Goal: Find specific page/section: Find specific page/section

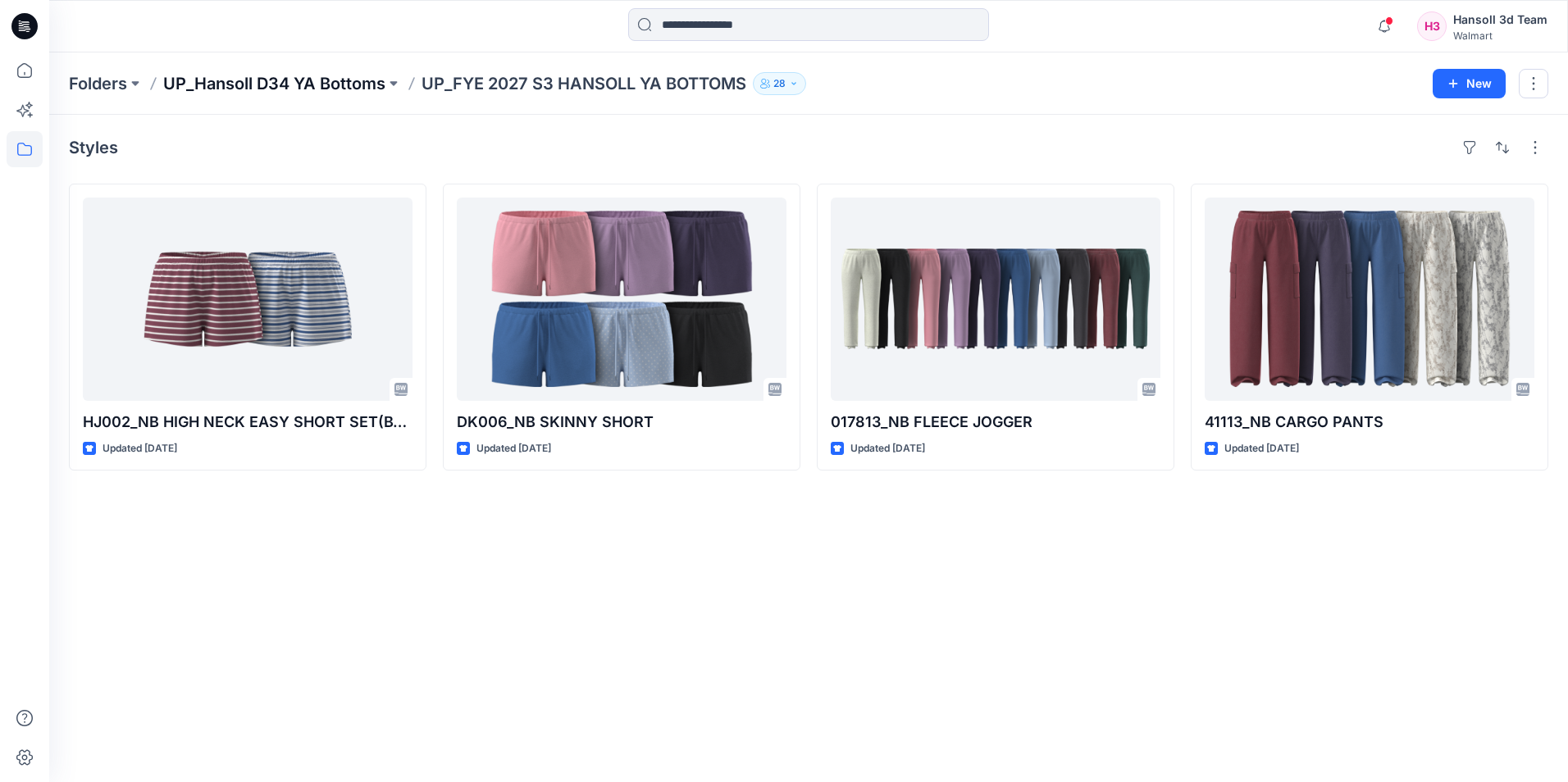
click at [323, 83] on p "UP_Hansoll D34 YA Bottoms" at bounding box center [274, 84] width 222 height 23
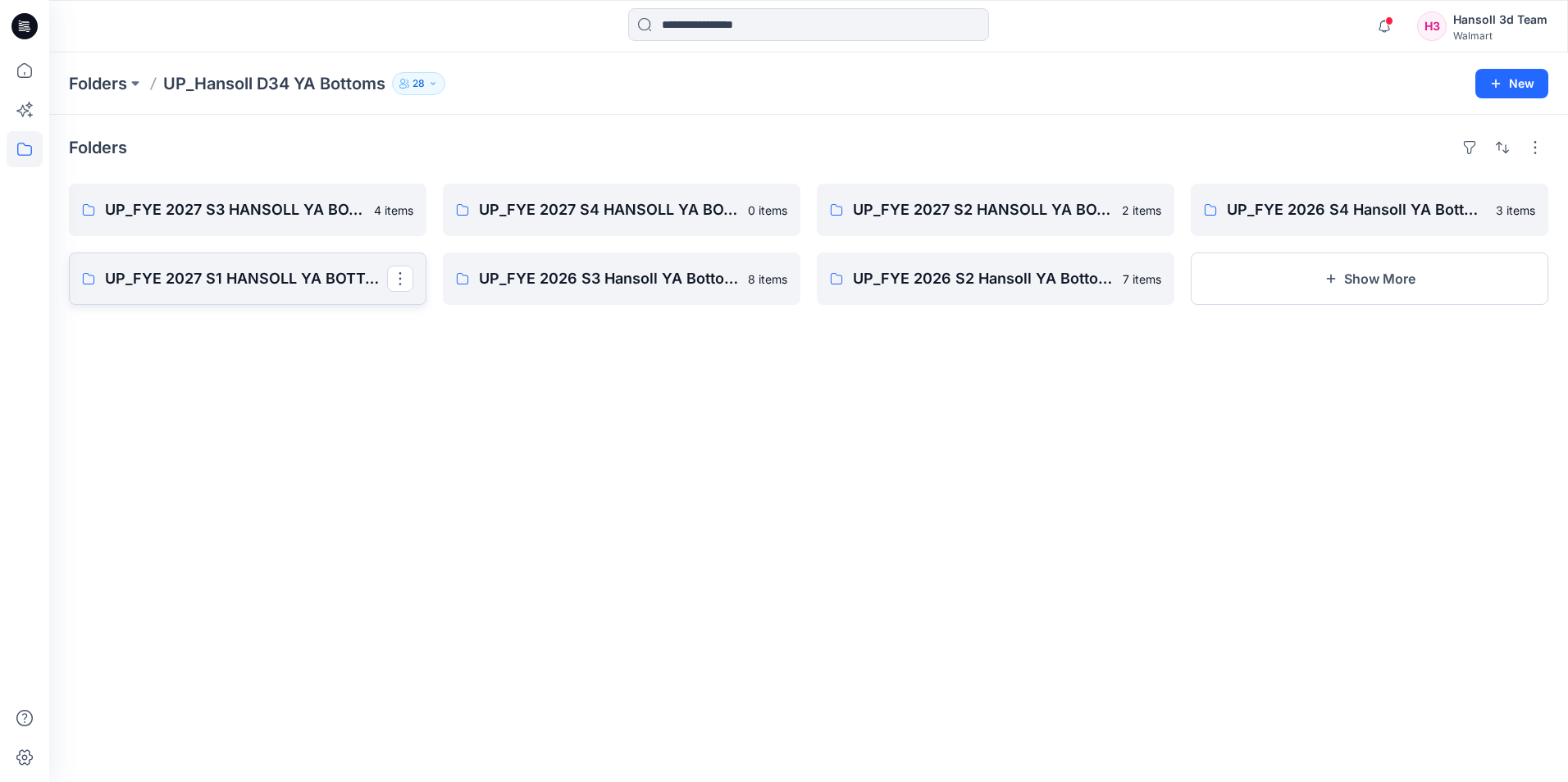
click at [293, 268] on p "UP_FYE 2027 S1 HANSOLL YA BOTTOMS" at bounding box center [246, 279] width 282 height 23
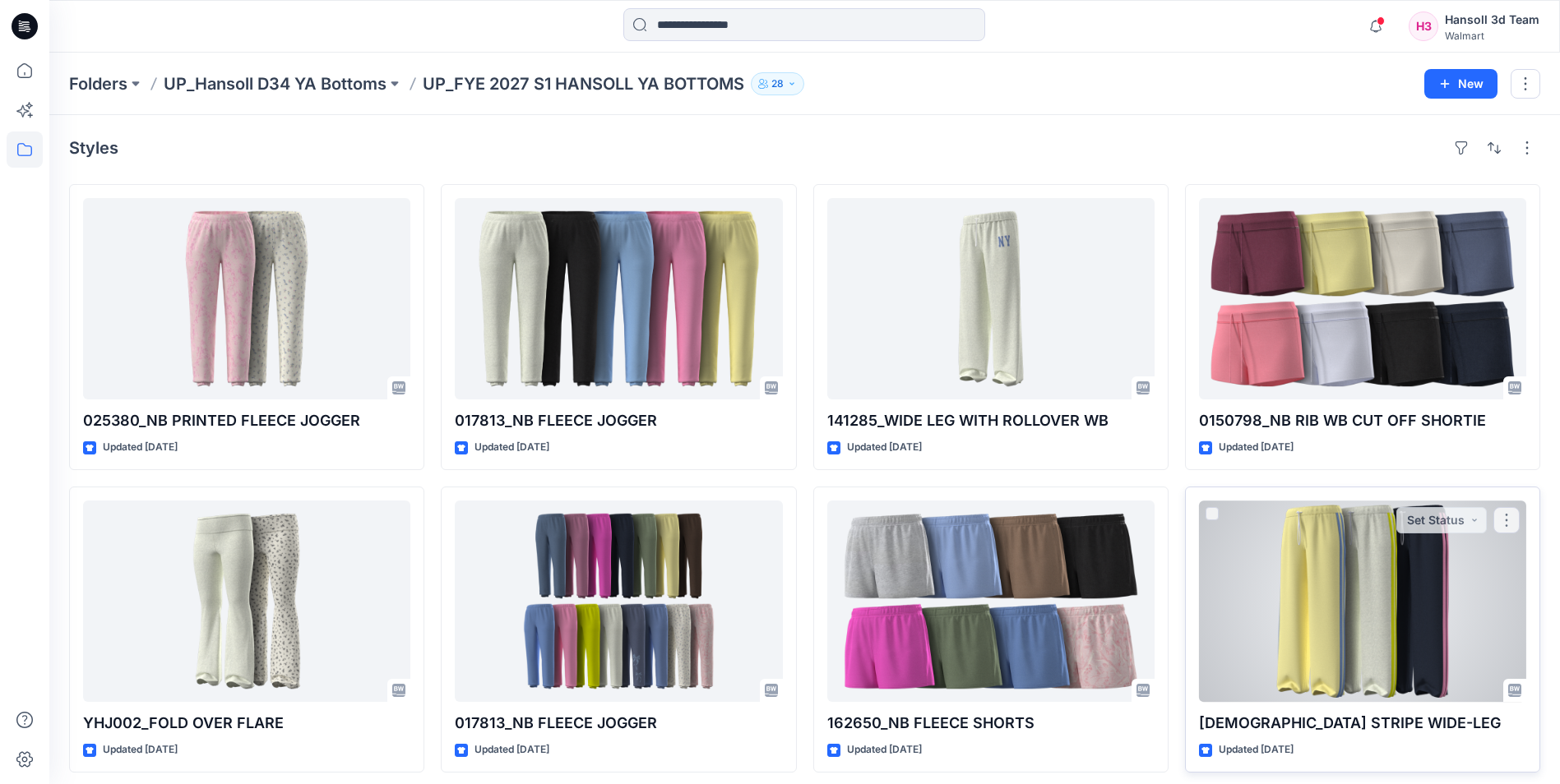
click at [1364, 624] on div at bounding box center [1362, 601] width 327 height 202
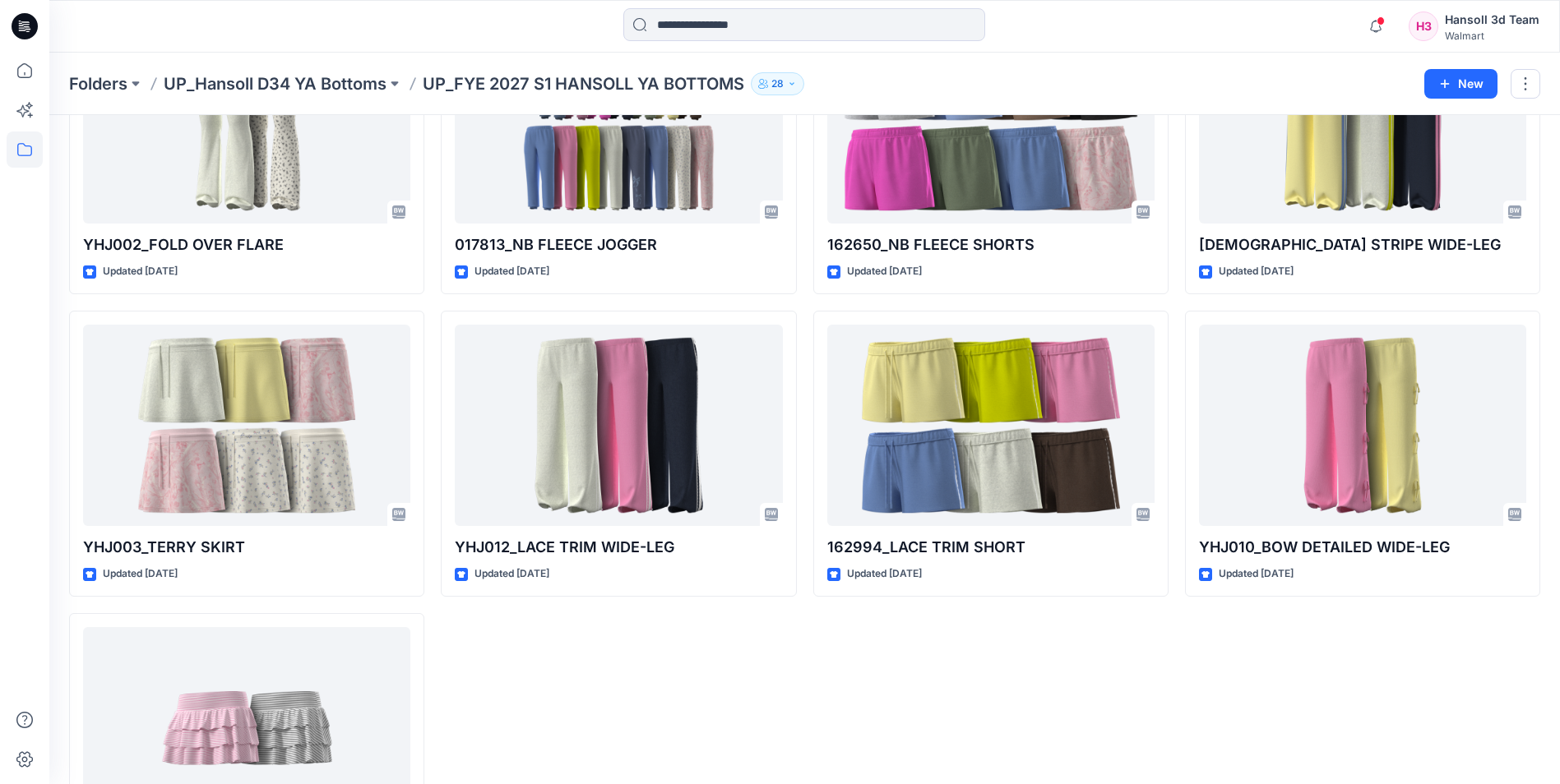
scroll to position [449, 0]
